Goal: Task Accomplishment & Management: Manage account settings

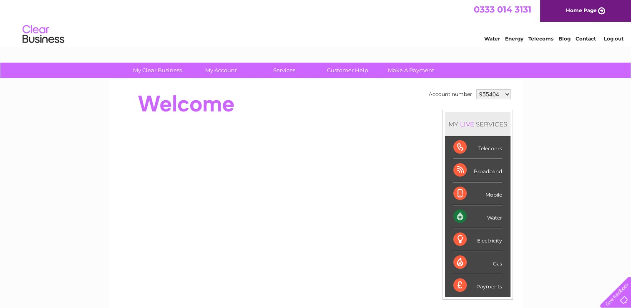
click at [505, 94] on select "955404 1127466" at bounding box center [493, 94] width 35 height 10
select select "1127466"
click at [476, 89] on select "955404 1127466" at bounding box center [493, 94] width 35 height 10
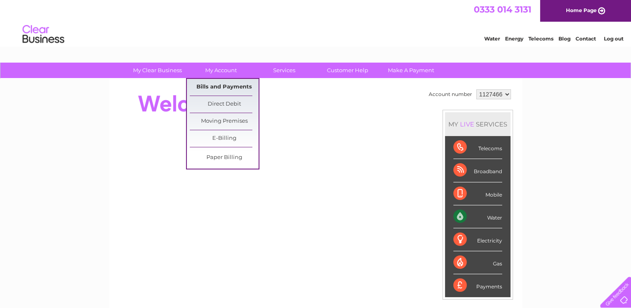
click at [223, 85] on link "Bills and Payments" at bounding box center [224, 87] width 69 height 17
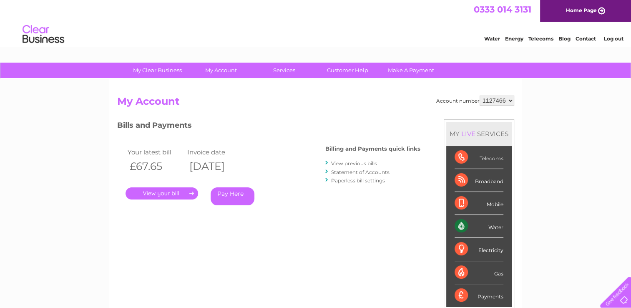
click at [169, 194] on link "." at bounding box center [161, 193] width 73 height 12
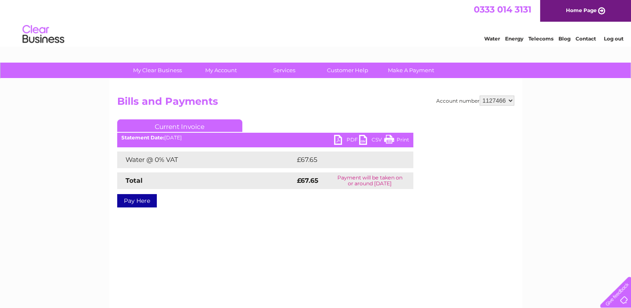
click at [388, 141] on link "Print" at bounding box center [396, 141] width 25 height 12
click at [611, 39] on link "Log out" at bounding box center [613, 38] width 20 height 6
